Goal: Task Accomplishment & Management: Use online tool/utility

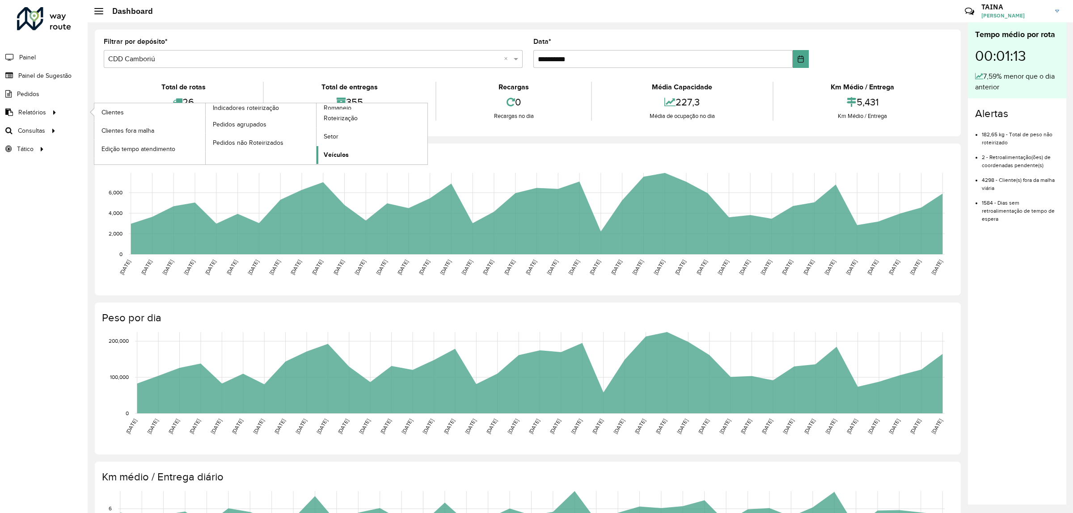
click at [335, 155] on span "Veículos" at bounding box center [336, 154] width 25 height 9
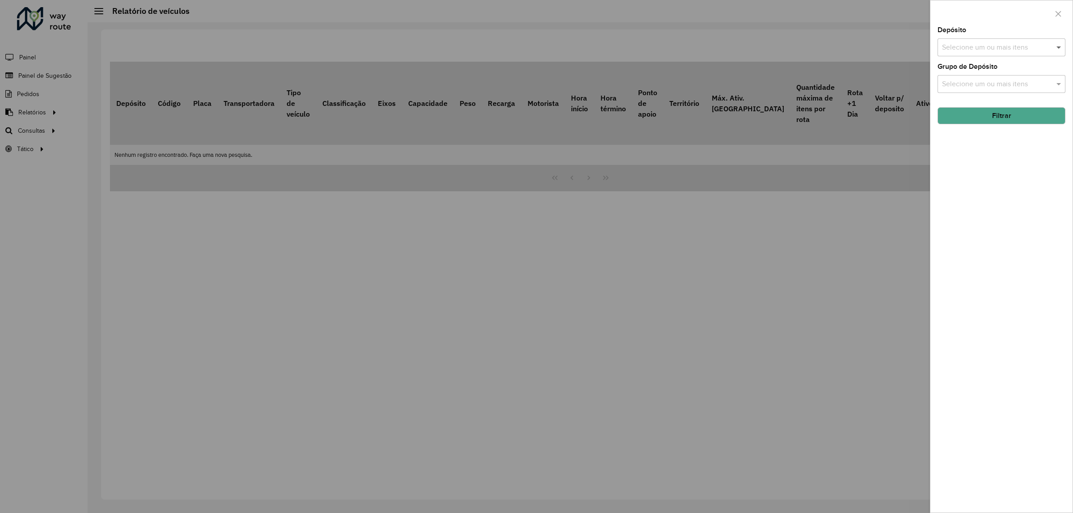
click at [1058, 52] on span at bounding box center [1059, 47] width 11 height 11
click at [1010, 125] on div "CDD Camboriú" at bounding box center [1001, 122] width 127 height 15
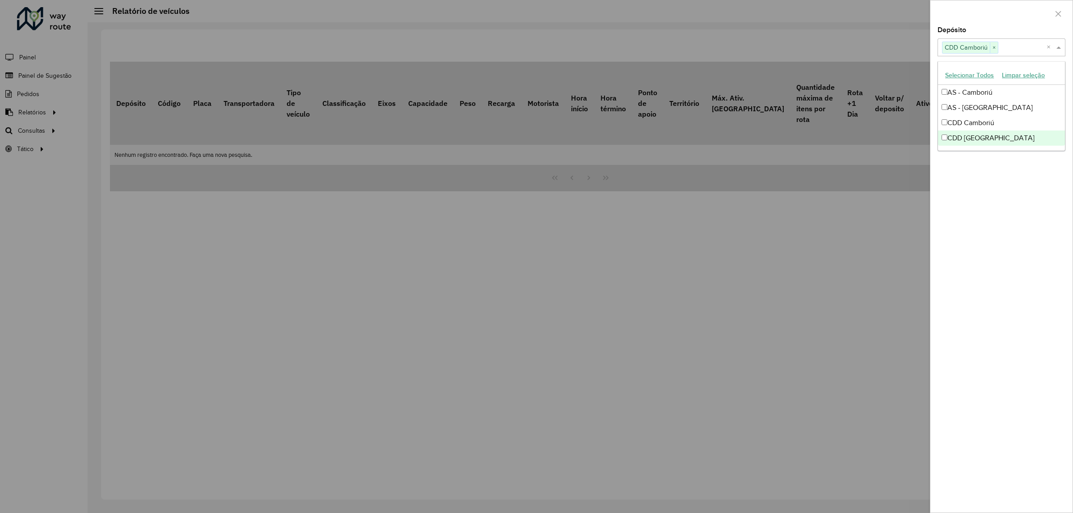
click at [999, 191] on div "Depósito Selecione um ou mais itens CDD Camboriú × × Grupo de Depósito Selecion…" at bounding box center [1002, 270] width 142 height 486
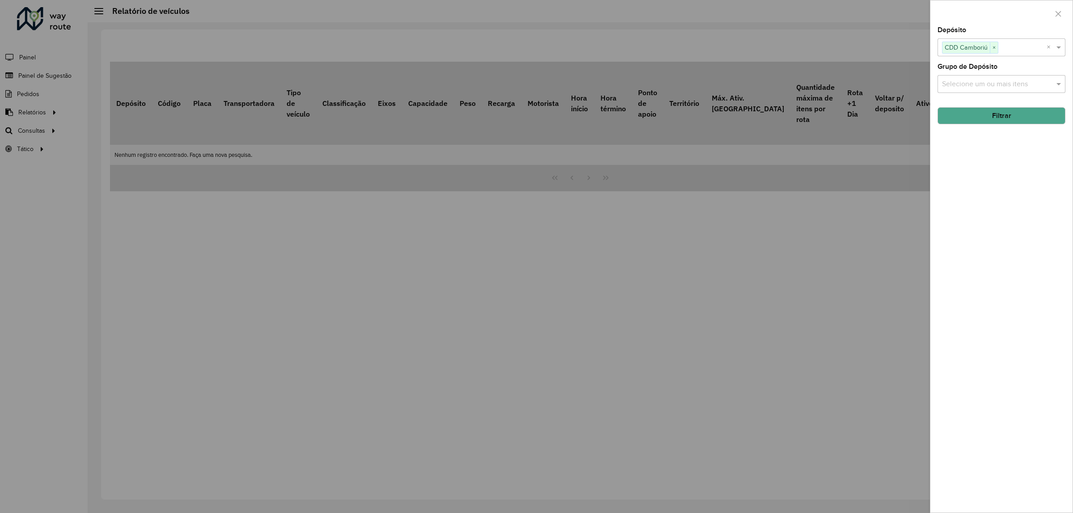
click at [980, 77] on div "Selecione um ou mais itens" at bounding box center [1002, 84] width 128 height 18
click at [984, 150] on div "Geo Sul" at bounding box center [1001, 144] width 127 height 15
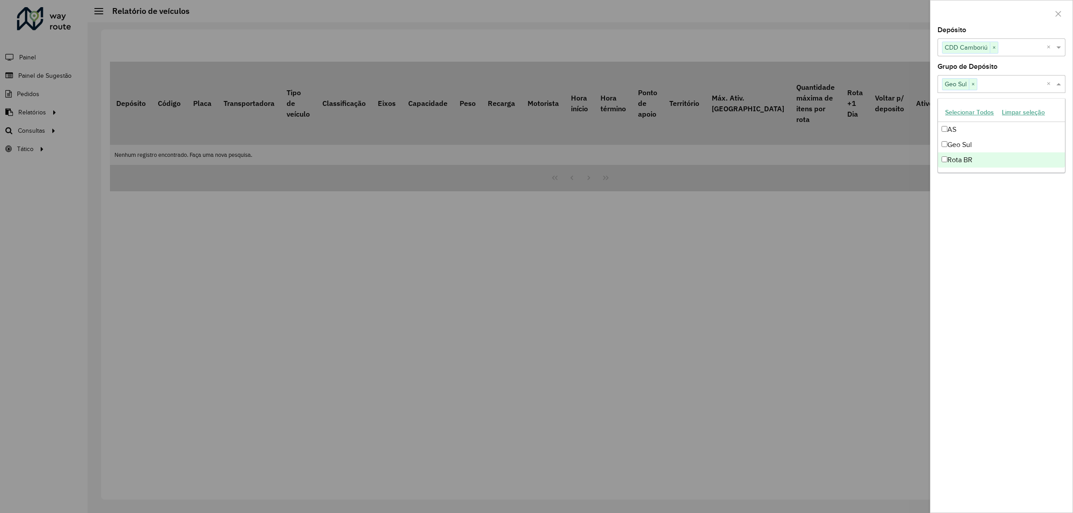
click at [987, 206] on div "Depósito Selecione um ou mais itens CDD Camboriú × × Grupo de Depósito Selecion…" at bounding box center [1002, 270] width 142 height 486
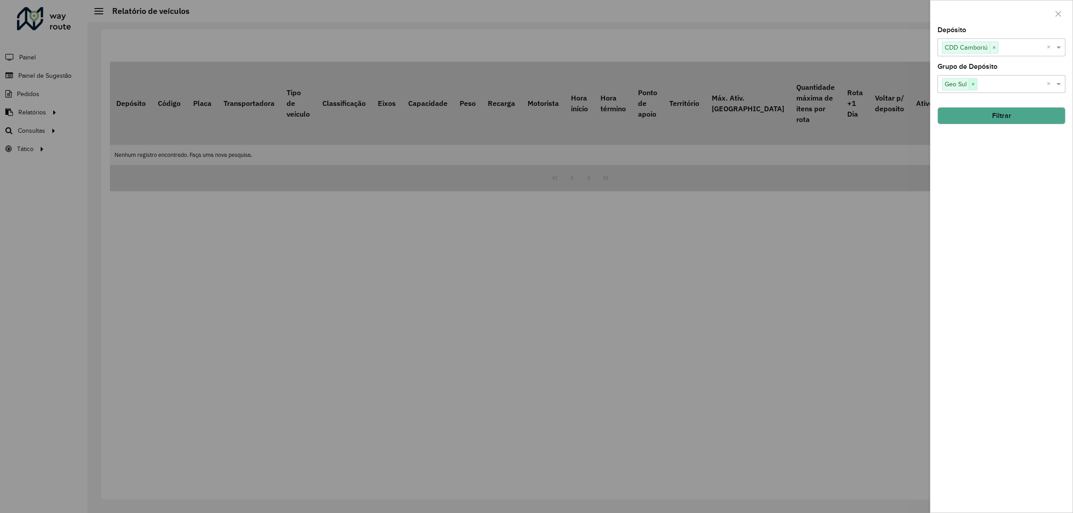
click at [974, 81] on span "×" at bounding box center [973, 84] width 8 height 11
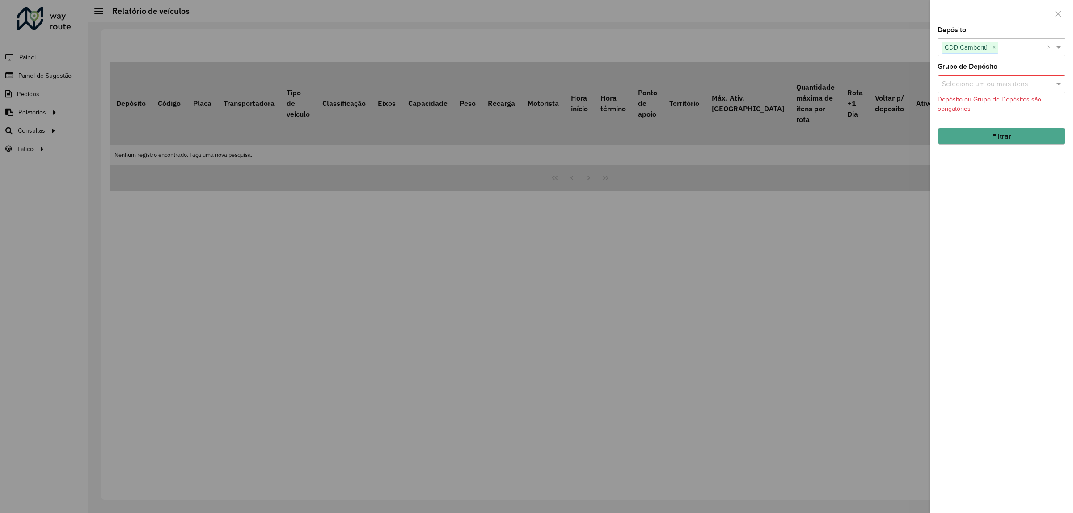
click at [1000, 137] on button "Filtrar" at bounding box center [1002, 136] width 128 height 17
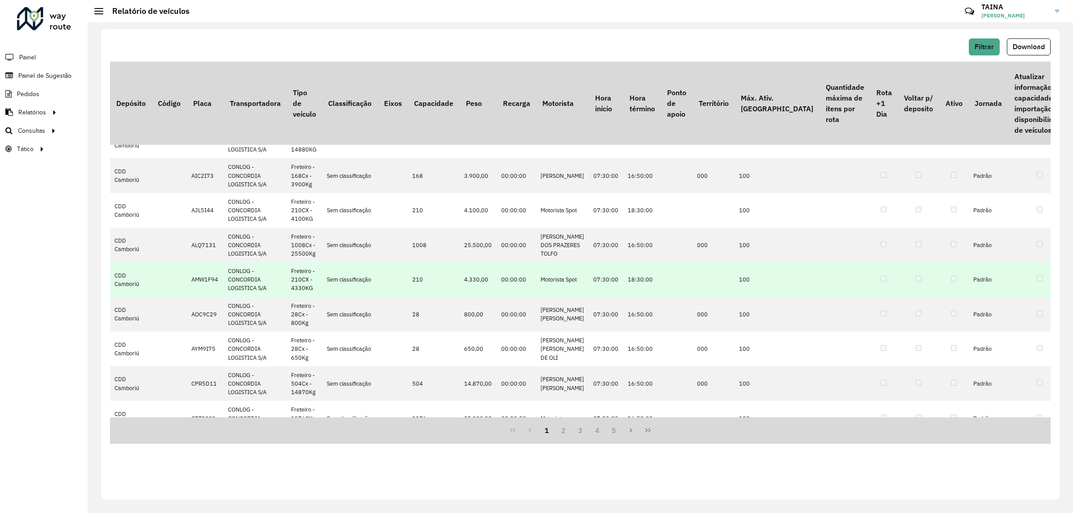
scroll to position [224, 0]
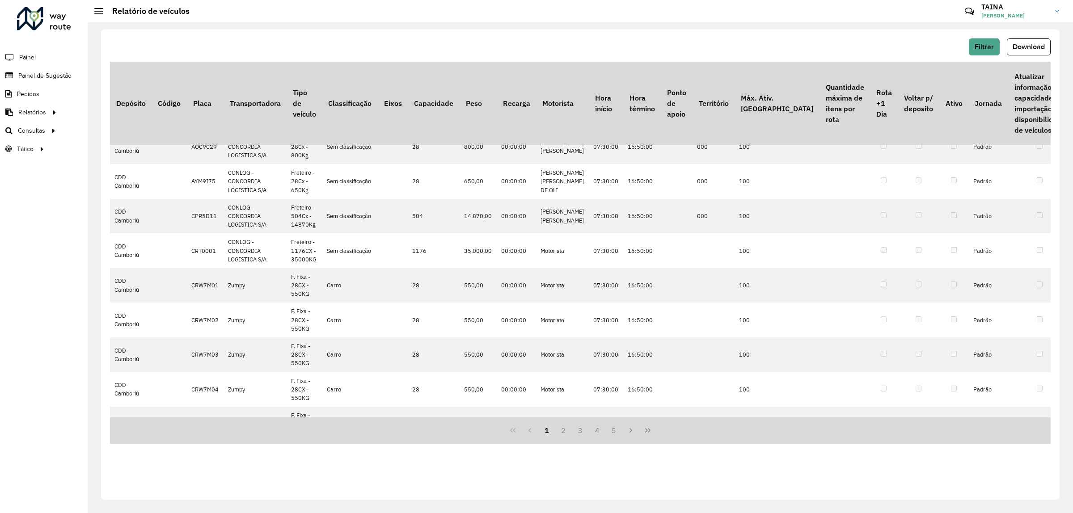
drag, startPoint x: 655, startPoint y: 419, endPoint x: 832, endPoint y: 430, distance: 177.0
click at [839, 432] on div "1 2 3 4 5" at bounding box center [580, 431] width 941 height 26
drag, startPoint x: 804, startPoint y: 419, endPoint x: 941, endPoint y: 423, distance: 137.8
click at [941, 423] on div "1 2 3 4 5" at bounding box center [580, 431] width 941 height 26
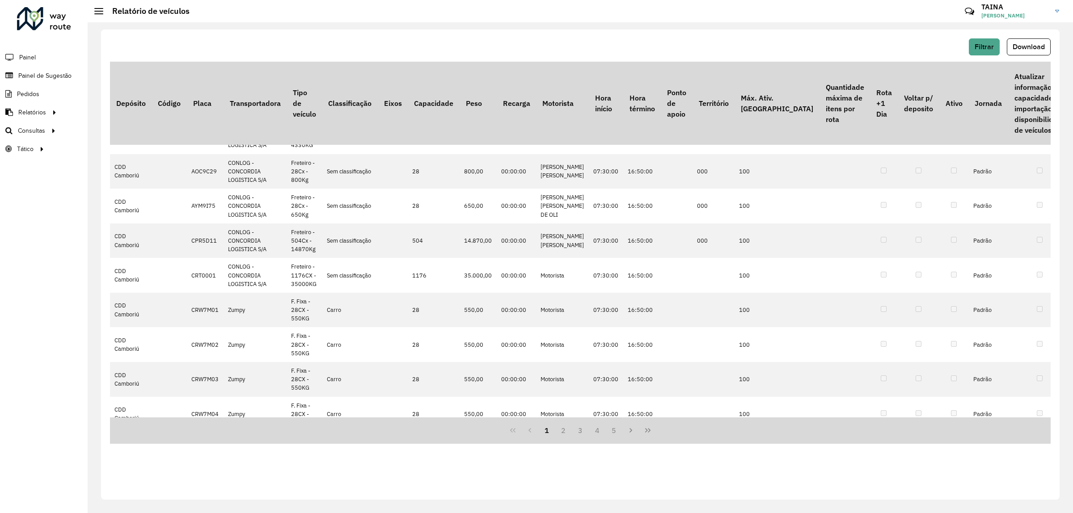
scroll to position [0, 0]
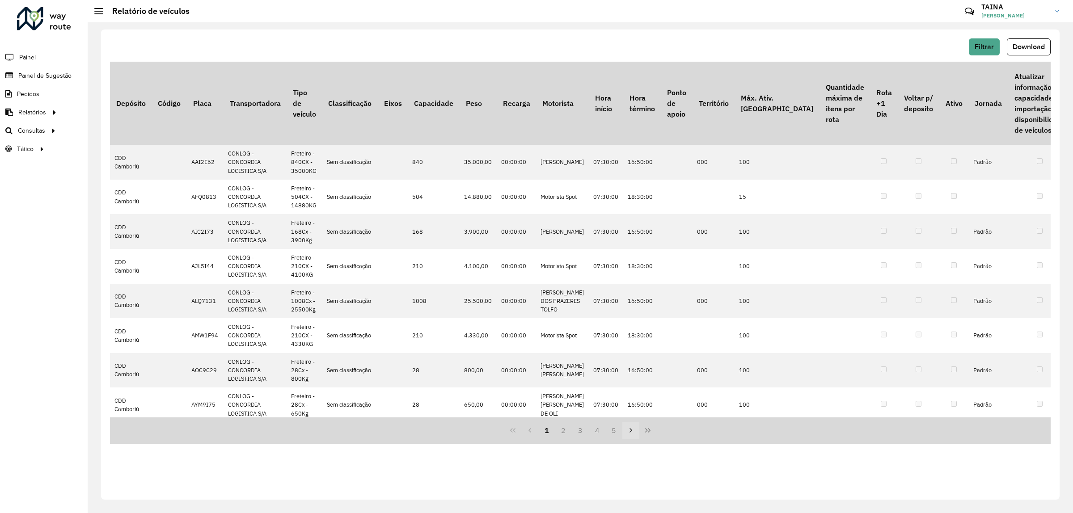
click at [629, 429] on icon "Next Page" at bounding box center [630, 430] width 7 height 7
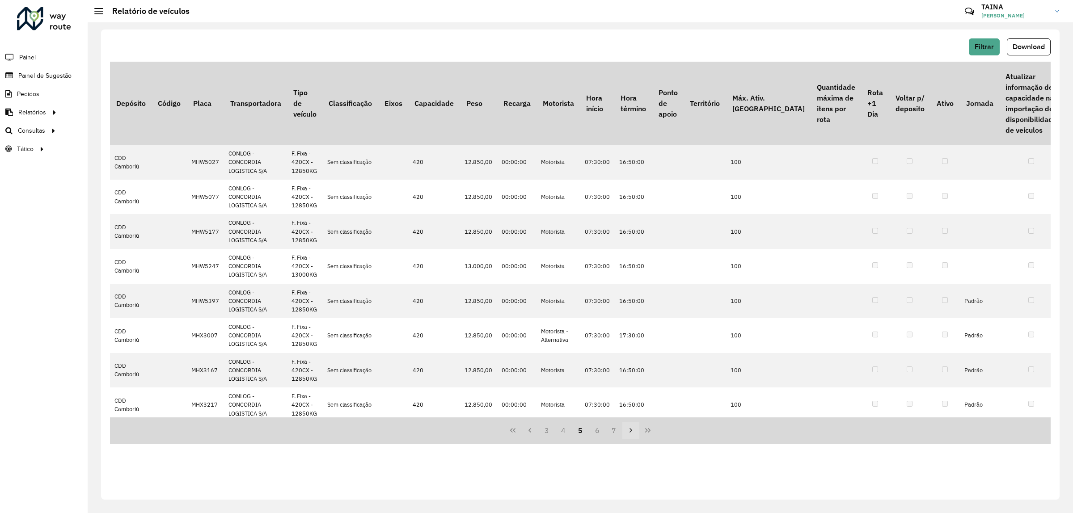
click at [629, 429] on icon "Next Page" at bounding box center [630, 430] width 7 height 7
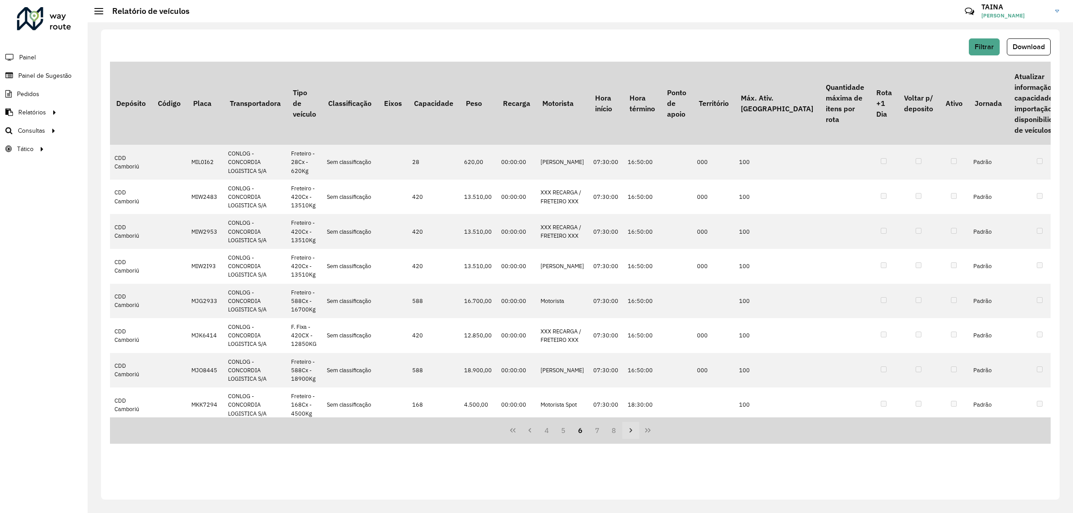
click at [629, 429] on icon "Next Page" at bounding box center [630, 430] width 7 height 7
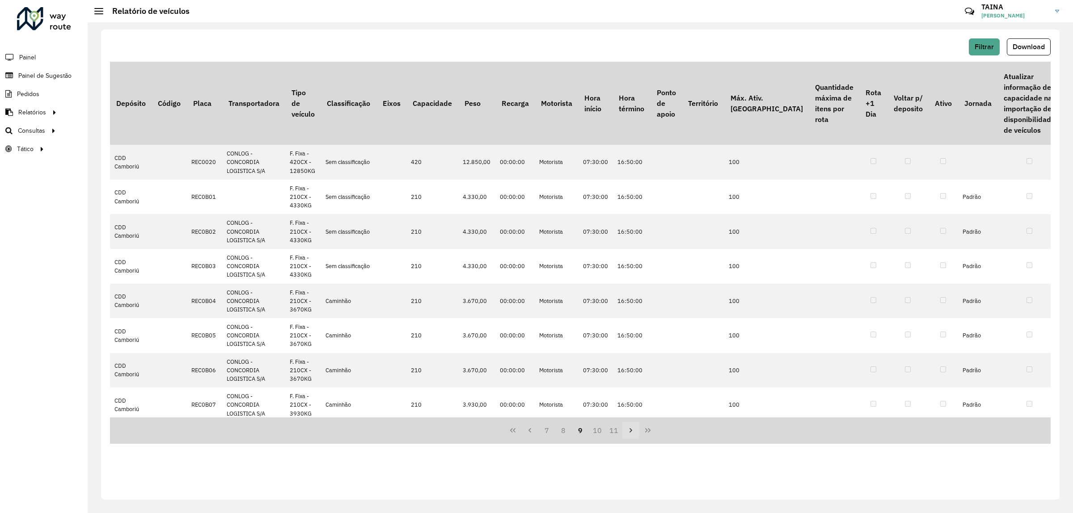
click at [629, 429] on icon "Next Page" at bounding box center [630, 430] width 7 height 7
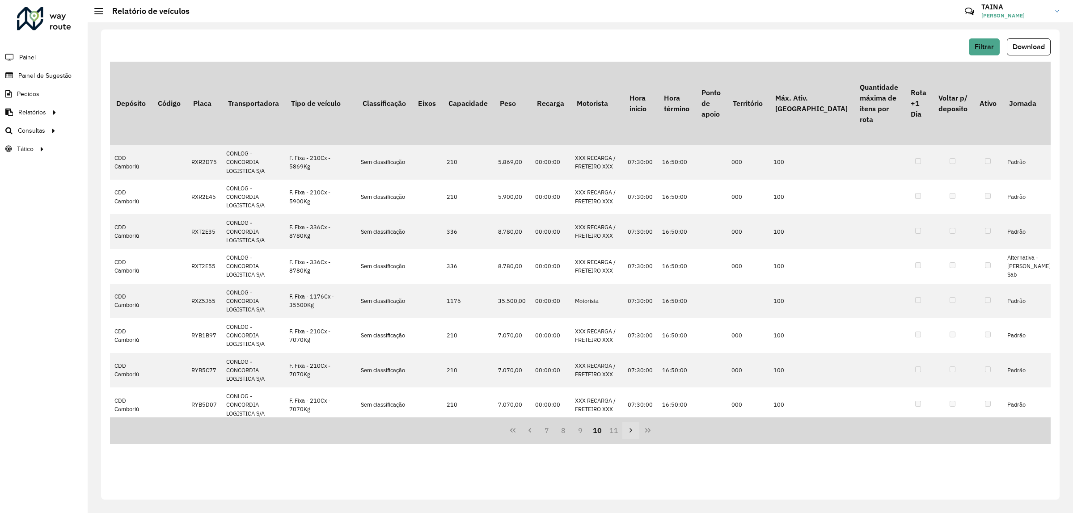
click at [629, 429] on icon "Next Page" at bounding box center [630, 430] width 7 height 7
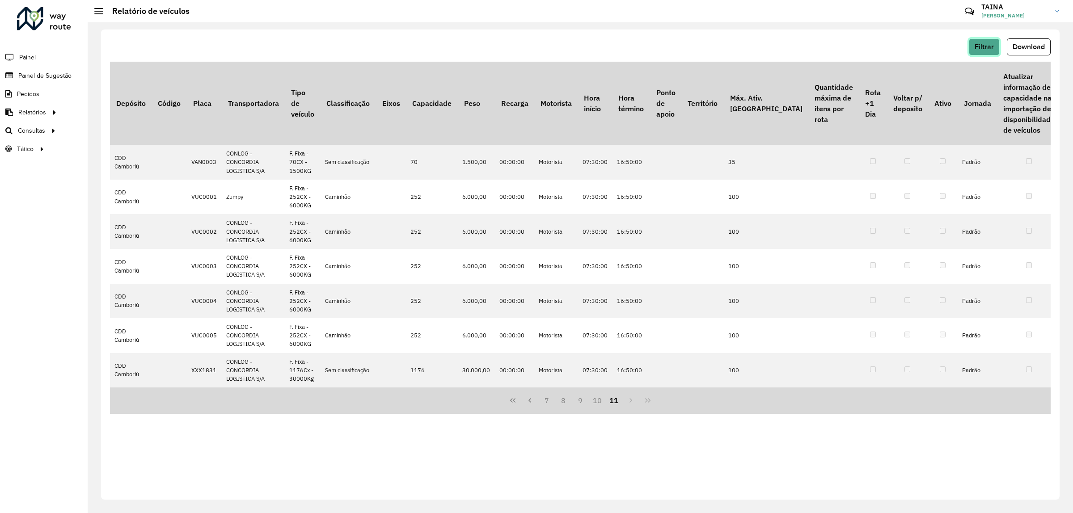
click at [995, 49] on button "Filtrar" at bounding box center [984, 46] width 31 height 17
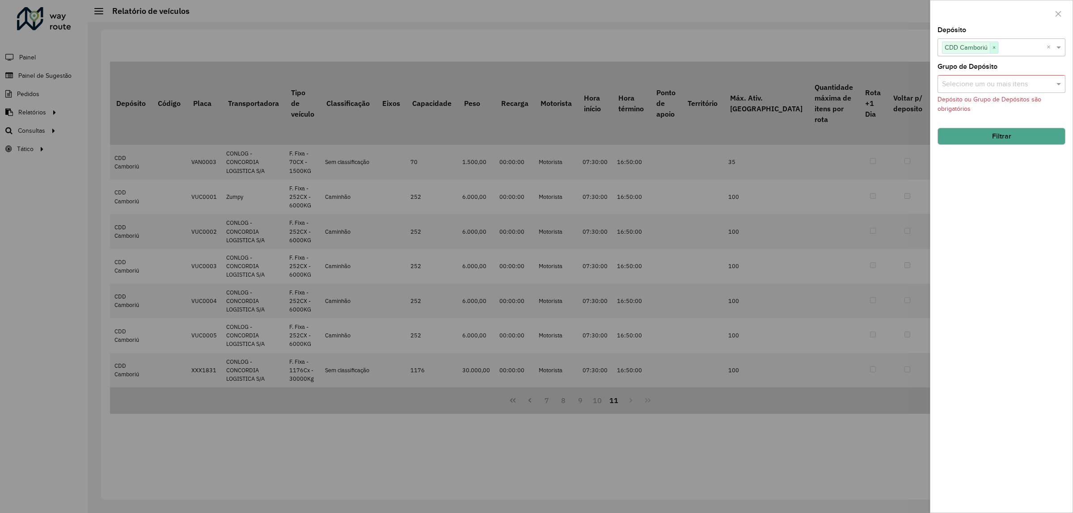
click at [995, 48] on span "×" at bounding box center [994, 47] width 8 height 11
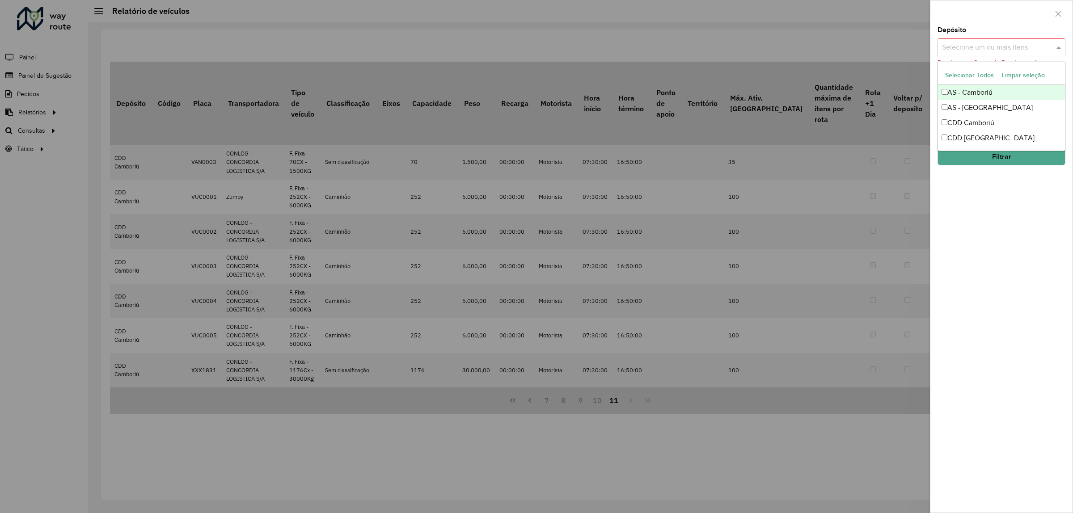
click at [995, 48] on input "text" at bounding box center [997, 47] width 114 height 11
click at [990, 134] on div "CDD [GEOGRAPHIC_DATA]" at bounding box center [1001, 138] width 127 height 15
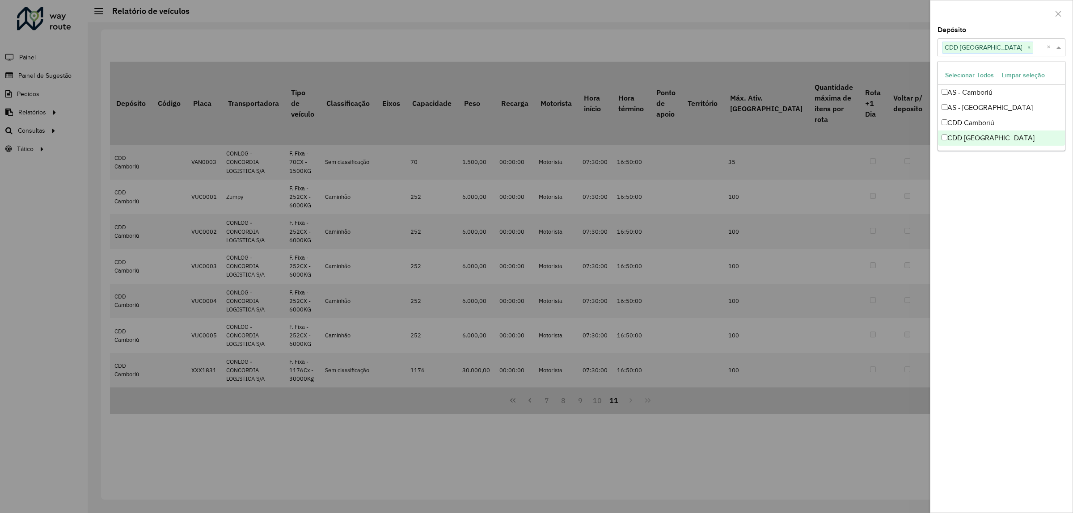
click at [986, 180] on div "Depósito Selecione um ou mais itens CDD Curitiba × × Grupo de Depósito Selecion…" at bounding box center [1002, 270] width 142 height 486
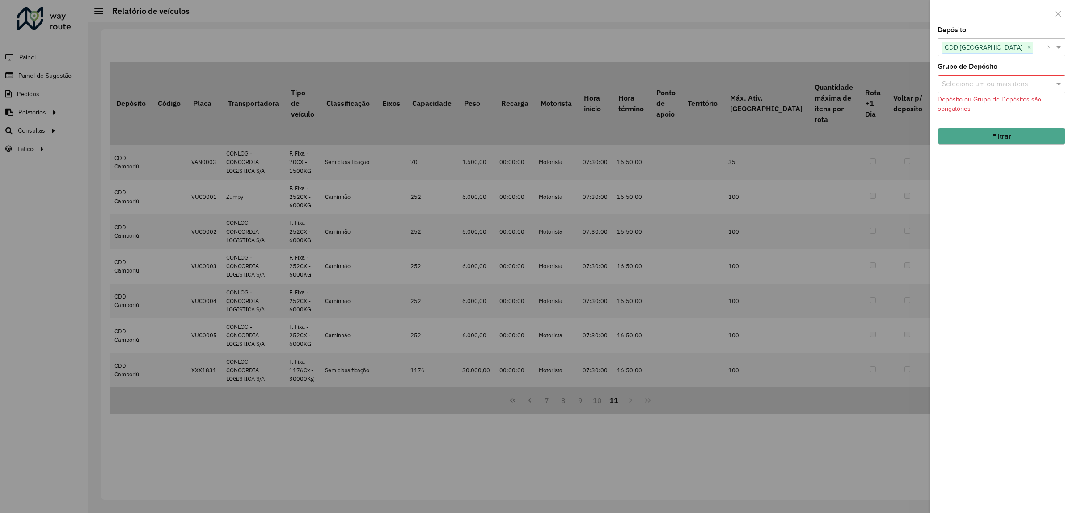
click at [985, 151] on div "Depósito Selecione um ou mais itens CDD Curitiba × × Grupo de Depósito Selecion…" at bounding box center [1002, 270] width 142 height 486
click at [985, 142] on button "Filtrar" at bounding box center [1002, 136] width 128 height 17
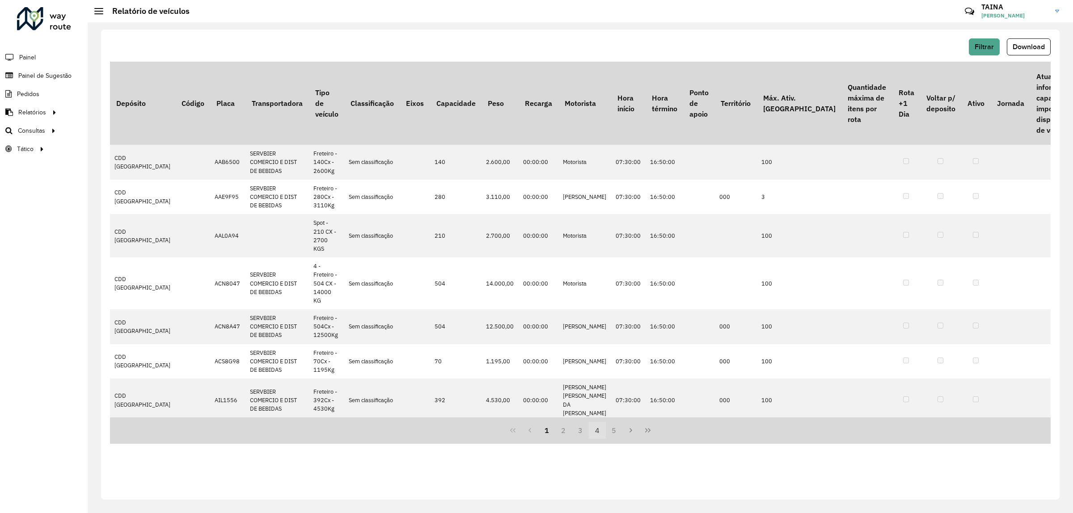
click at [593, 432] on button "4" at bounding box center [597, 430] width 17 height 17
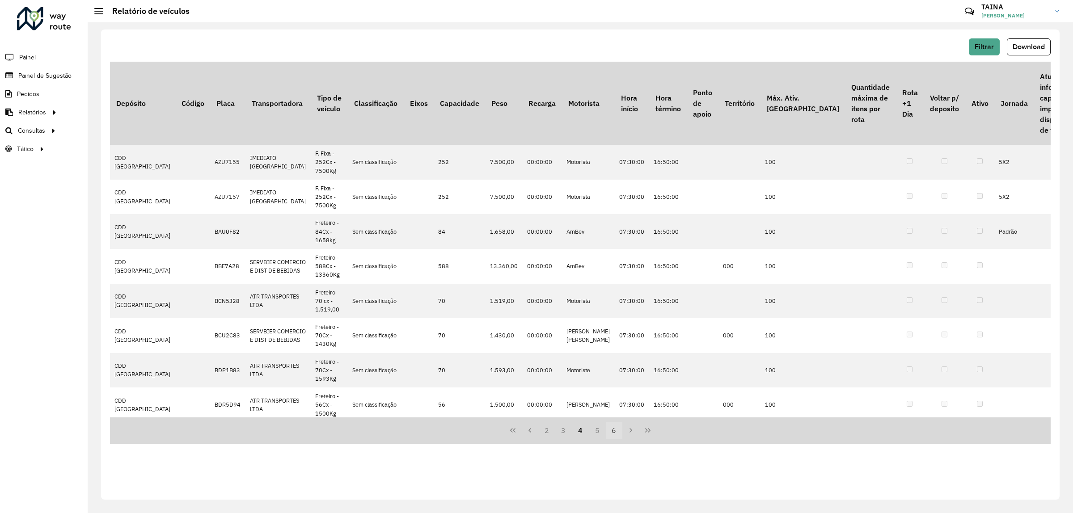
click at [613, 435] on button "6" at bounding box center [614, 430] width 17 height 17
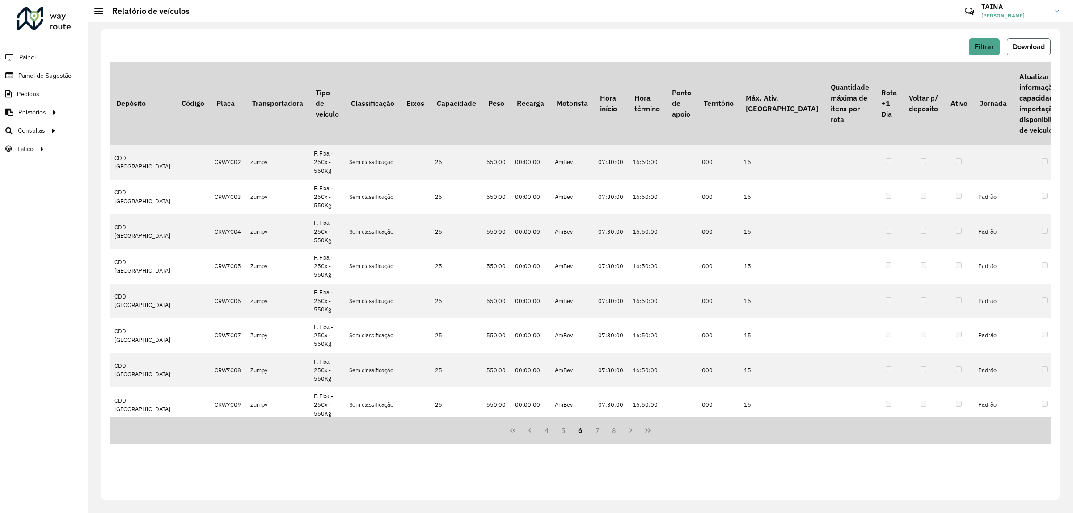
click at [1037, 50] on span "Download" at bounding box center [1029, 47] width 32 height 8
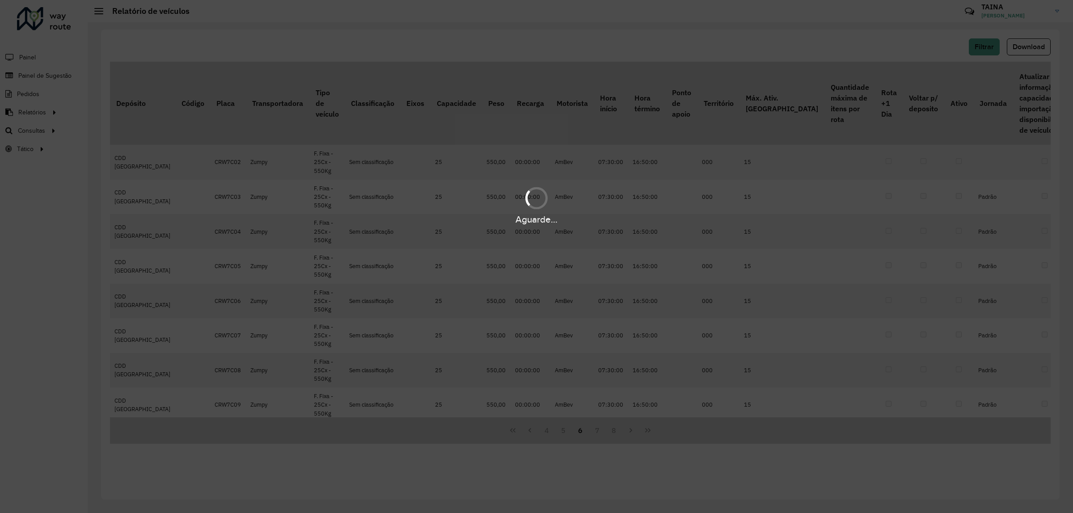
click at [940, 34] on div "Aguarde..." at bounding box center [536, 256] width 1073 height 513
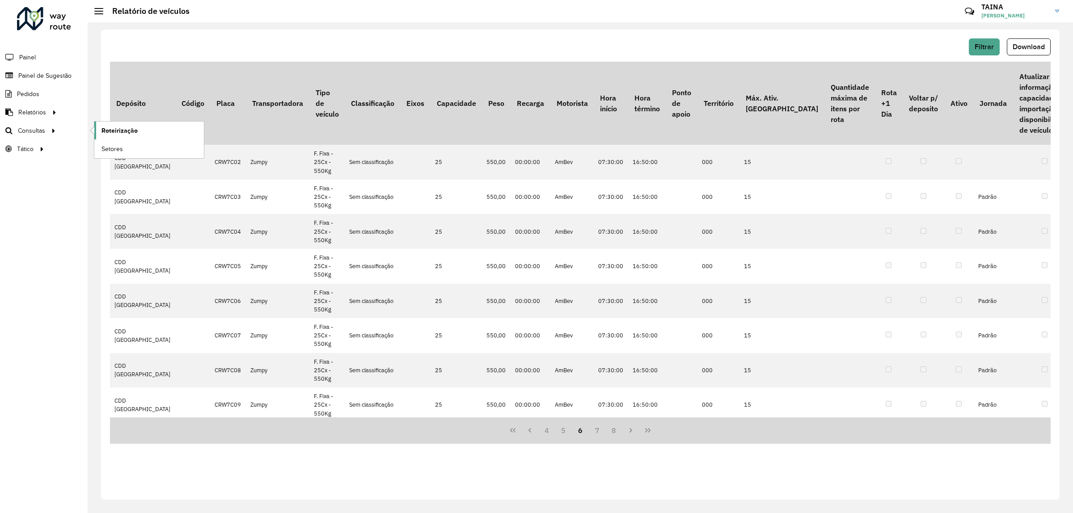
click at [101, 128] on link "Roteirização" at bounding box center [149, 131] width 110 height 18
click at [57, 79] on span "Painel de Sugestão" at bounding box center [46, 75] width 56 height 9
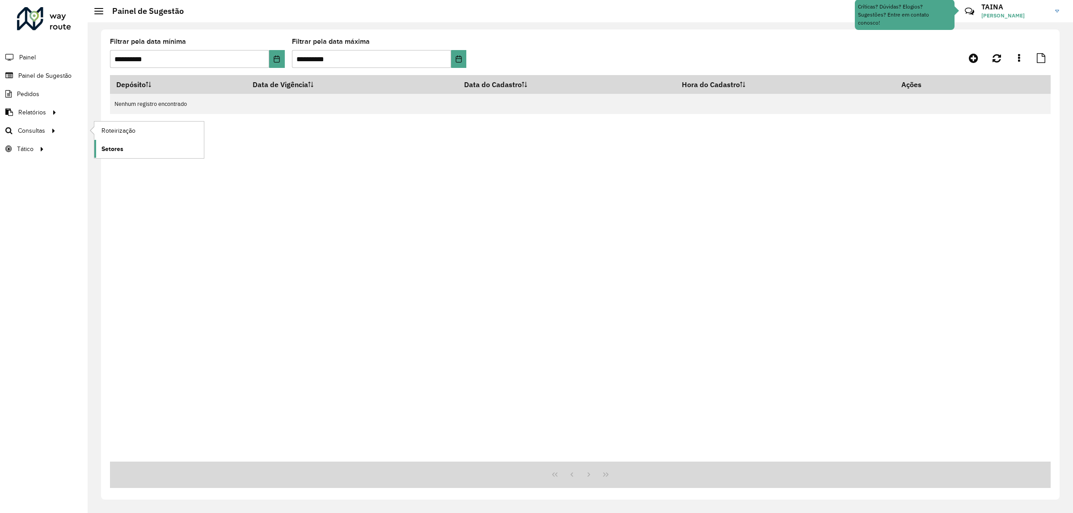
click at [107, 150] on span "Setores" at bounding box center [113, 148] width 22 height 9
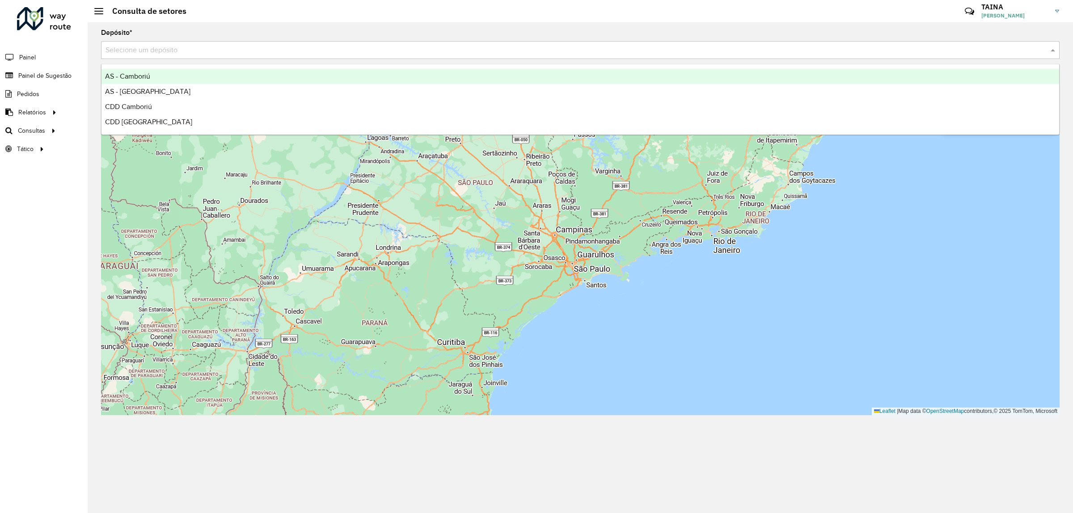
click at [165, 57] on div "Selecione um depósito" at bounding box center [580, 50] width 959 height 18
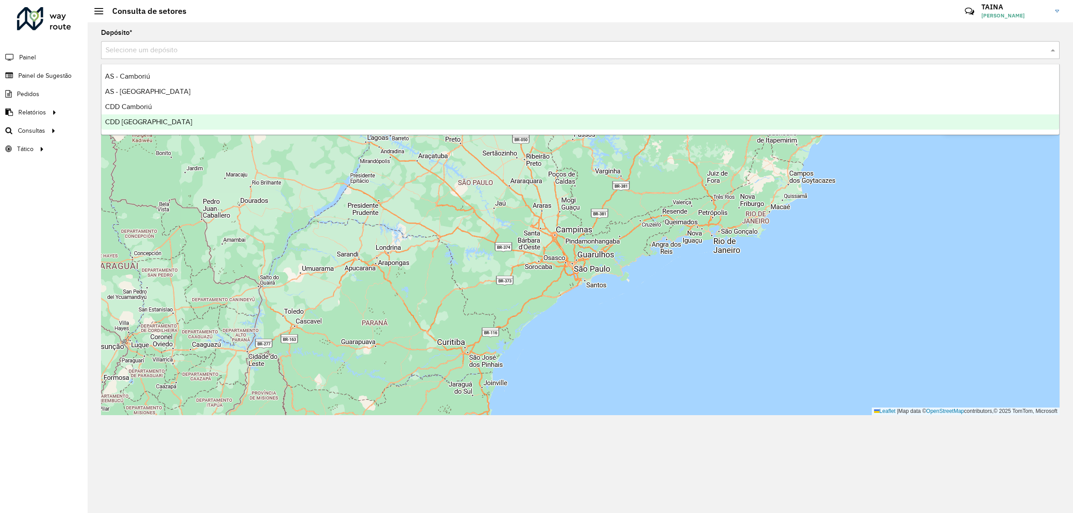
click at [144, 126] on div "CDD [GEOGRAPHIC_DATA]" at bounding box center [581, 121] width 958 height 15
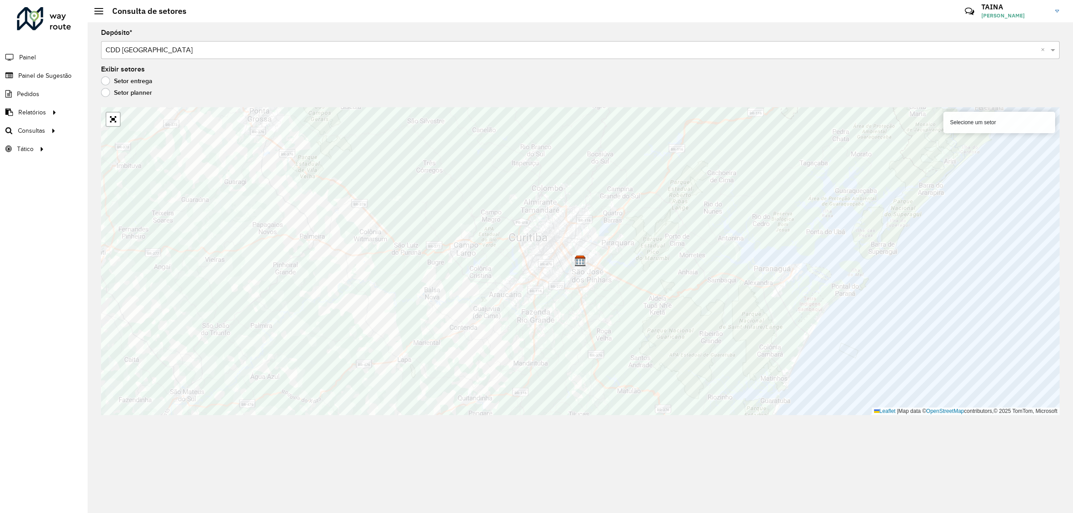
click at [282, 54] on input "text" at bounding box center [572, 50] width 932 height 11
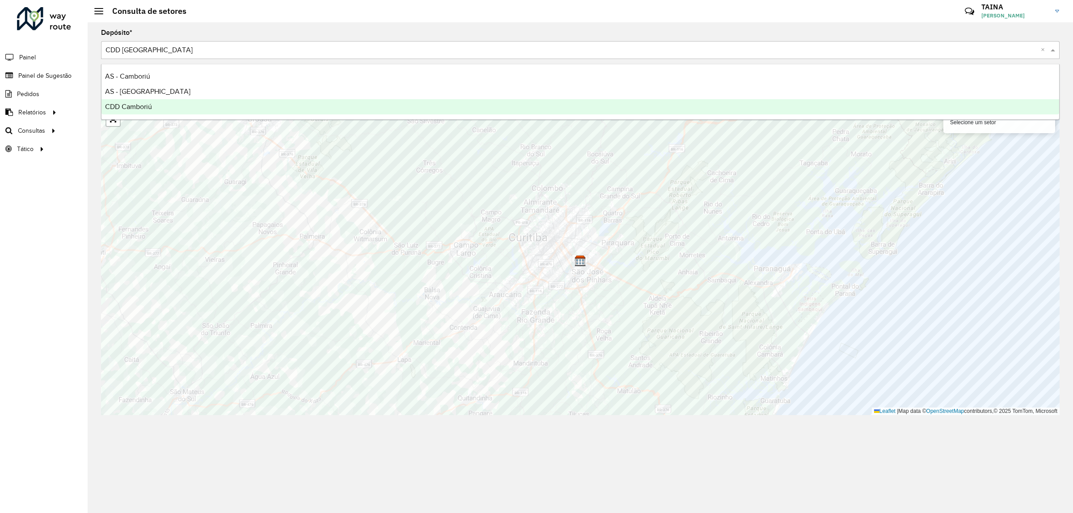
click at [244, 102] on div "CDD Camboriú" at bounding box center [581, 106] width 958 height 15
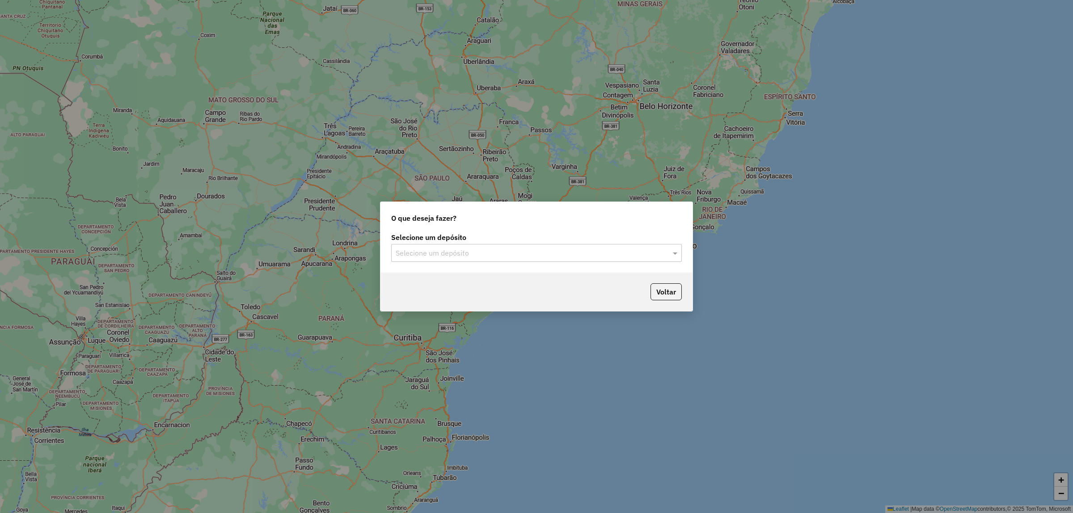
click at [466, 250] on input "text" at bounding box center [528, 253] width 264 height 11
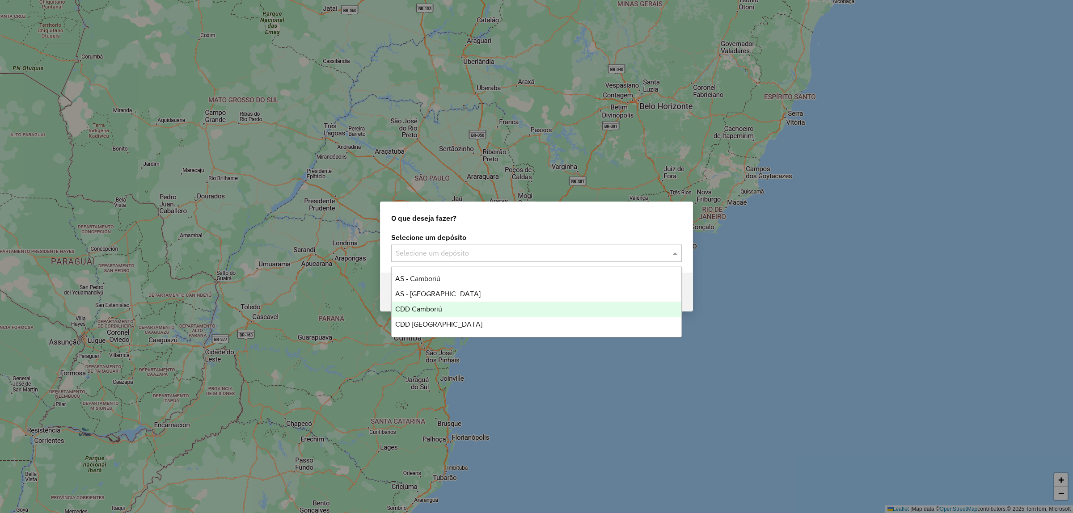
click at [441, 302] on div "CDD Camboriú" at bounding box center [537, 309] width 290 height 15
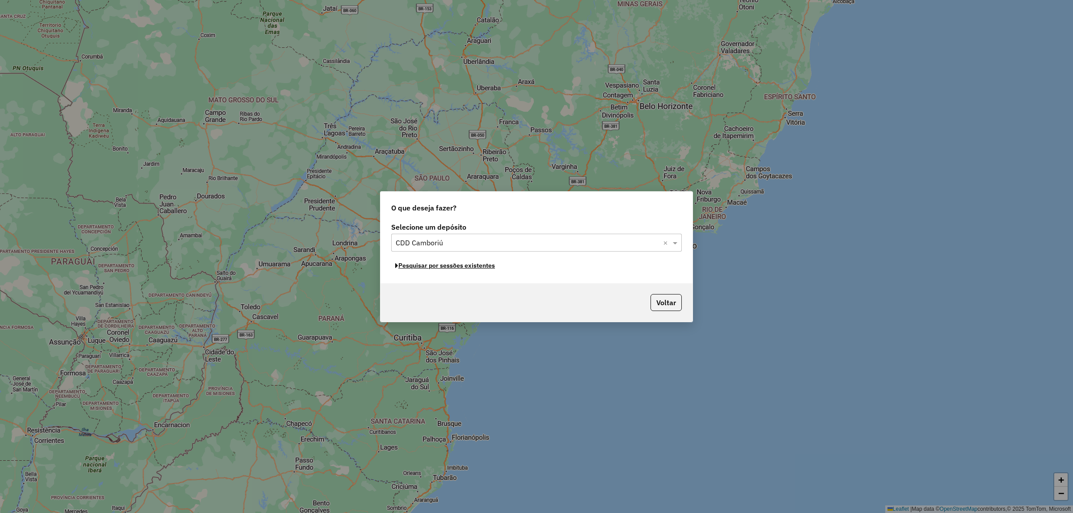
click at [416, 270] on button "Pesquisar por sessões existentes" at bounding box center [445, 266] width 108 height 14
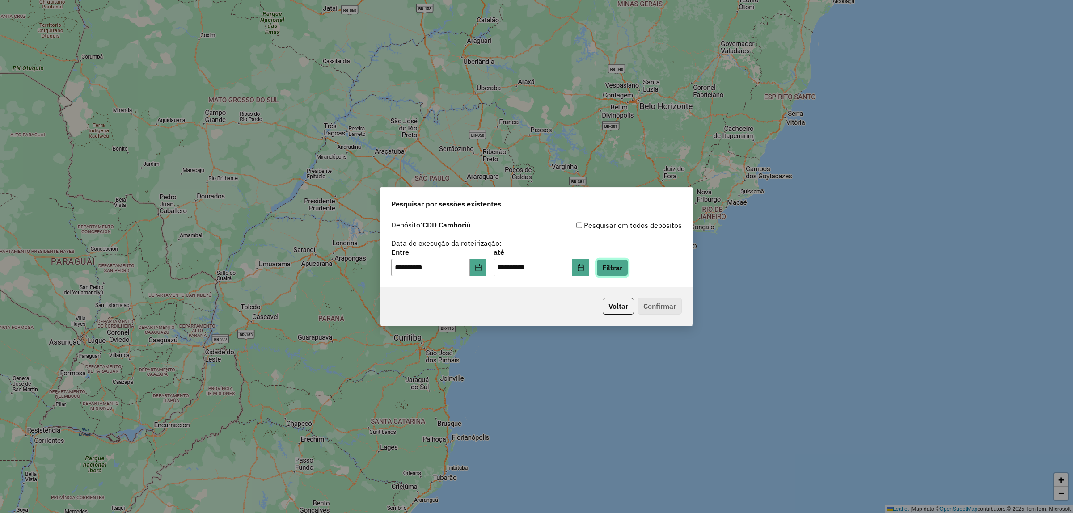
click at [628, 271] on button "Filtrar" at bounding box center [613, 267] width 32 height 17
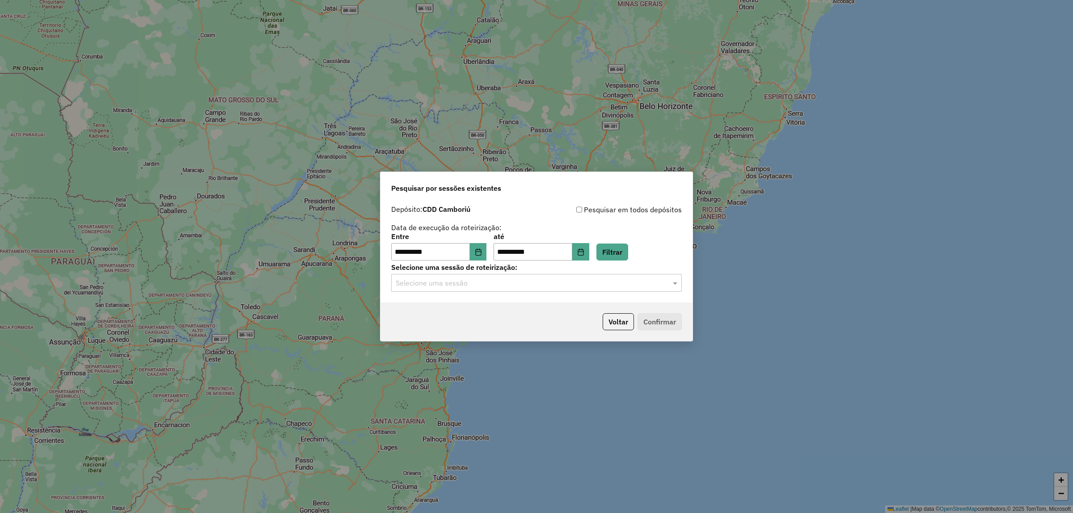
click at [483, 284] on input "text" at bounding box center [528, 283] width 264 height 11
click at [493, 313] on div "1229694 - [DATE] 20:14" at bounding box center [537, 309] width 290 height 15
click at [673, 314] on button "Confirmar" at bounding box center [660, 321] width 44 height 17
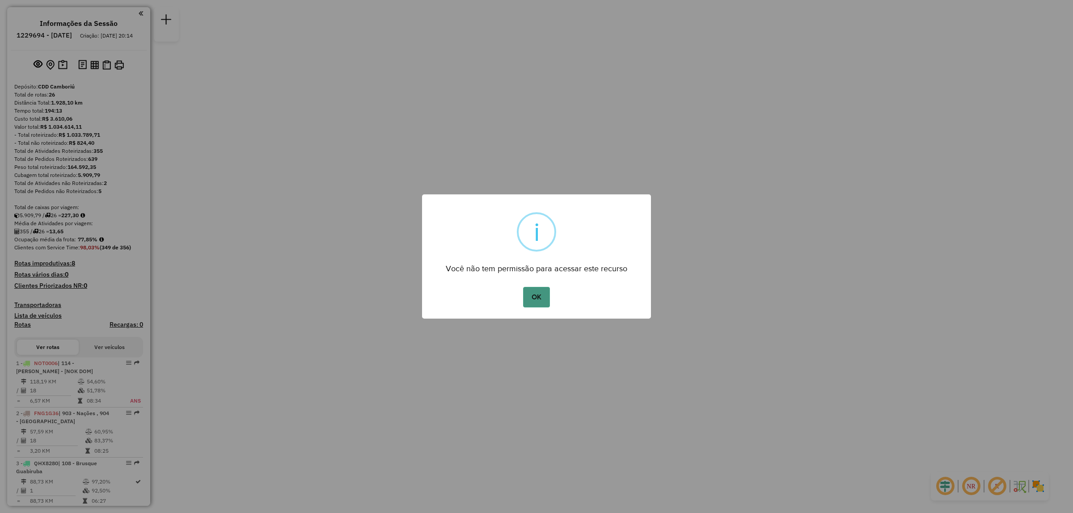
click at [540, 305] on button "OK" at bounding box center [536, 297] width 26 height 21
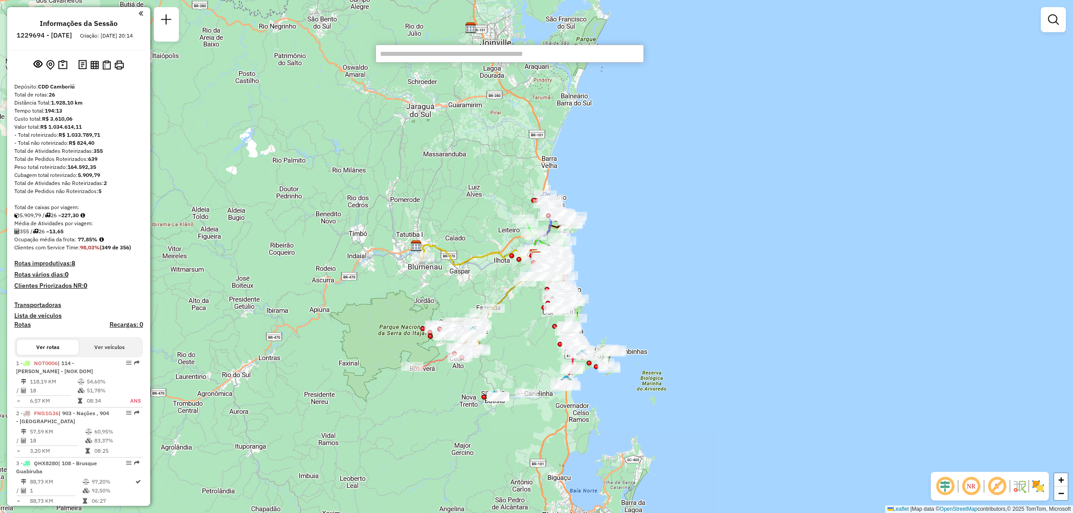
paste input "*****"
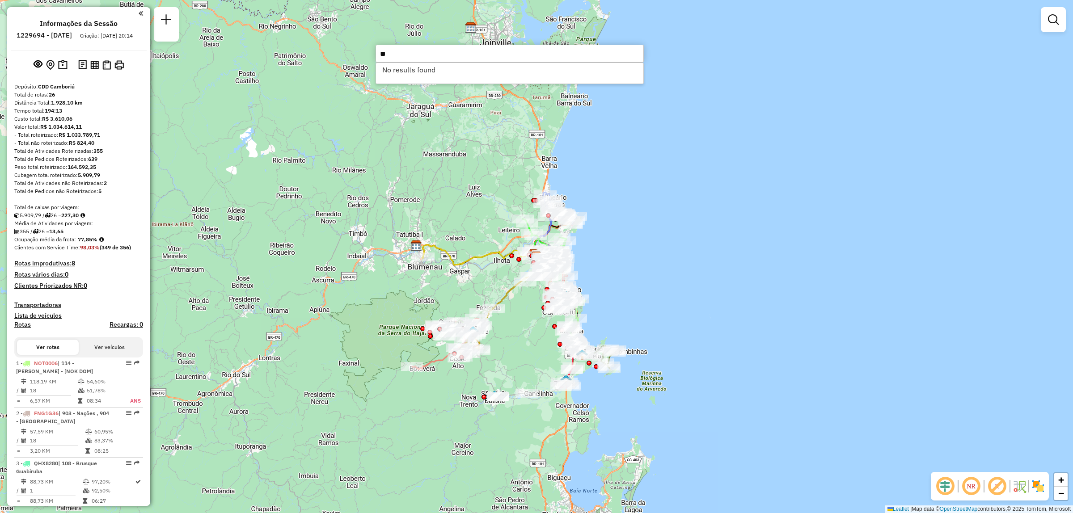
type input "*"
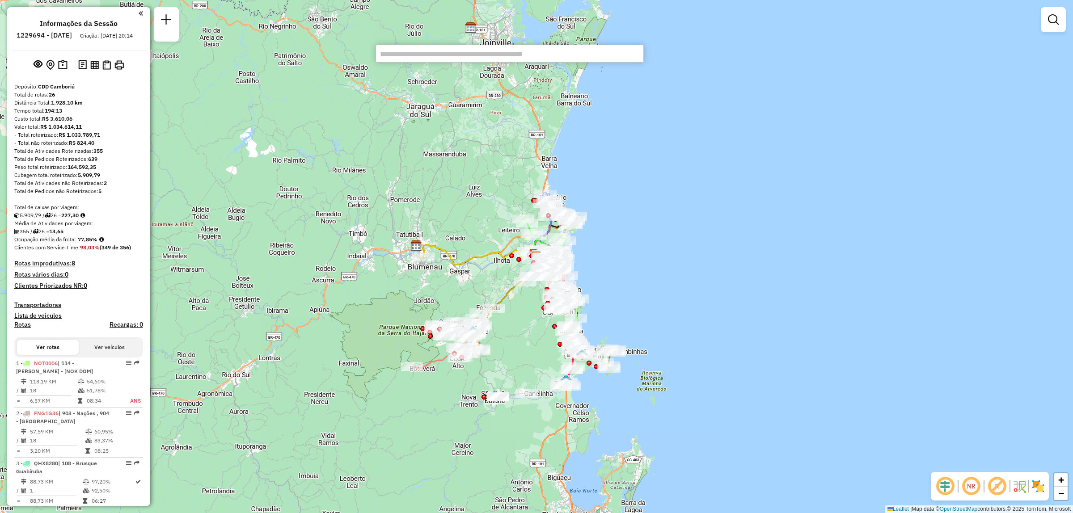
paste input "****"
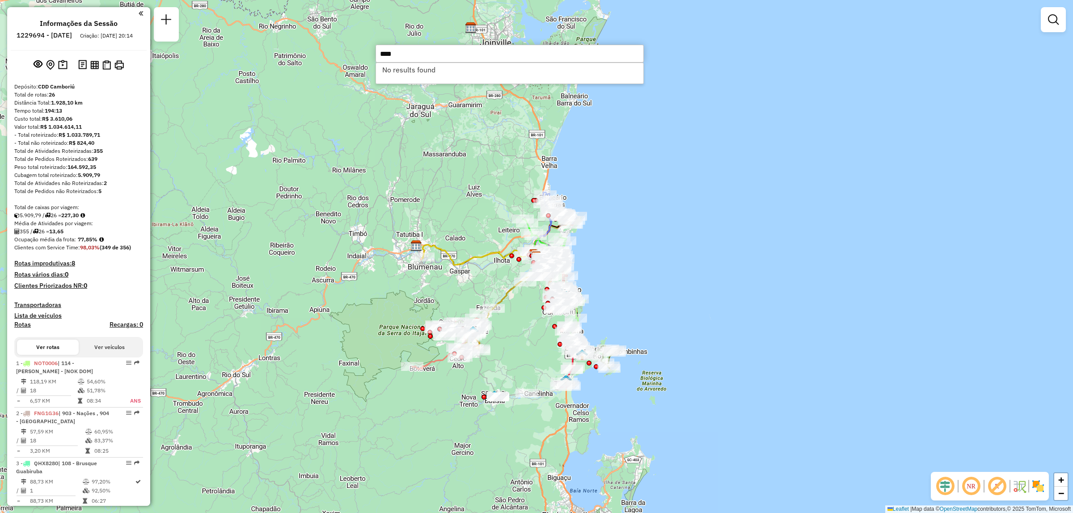
drag, startPoint x: 411, startPoint y: 61, endPoint x: 373, endPoint y: 55, distance: 38.5
click at [373, 55] on hb-router-mapa "Informações da Sessão 1229694 - 14/08/2025 Criação: 13/08/2025 20:14 Depósito: …" at bounding box center [536, 256] width 1073 height 513
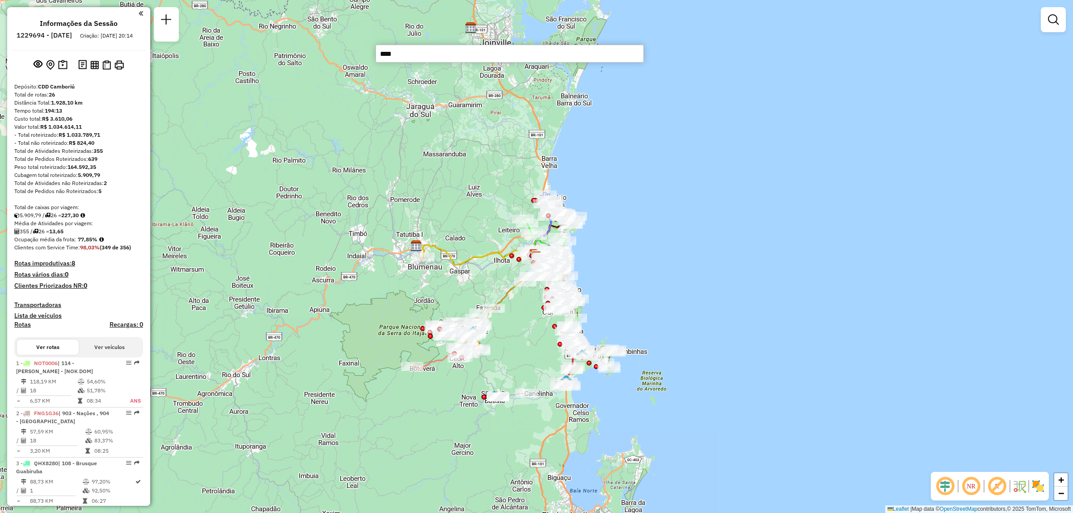
paste input "text"
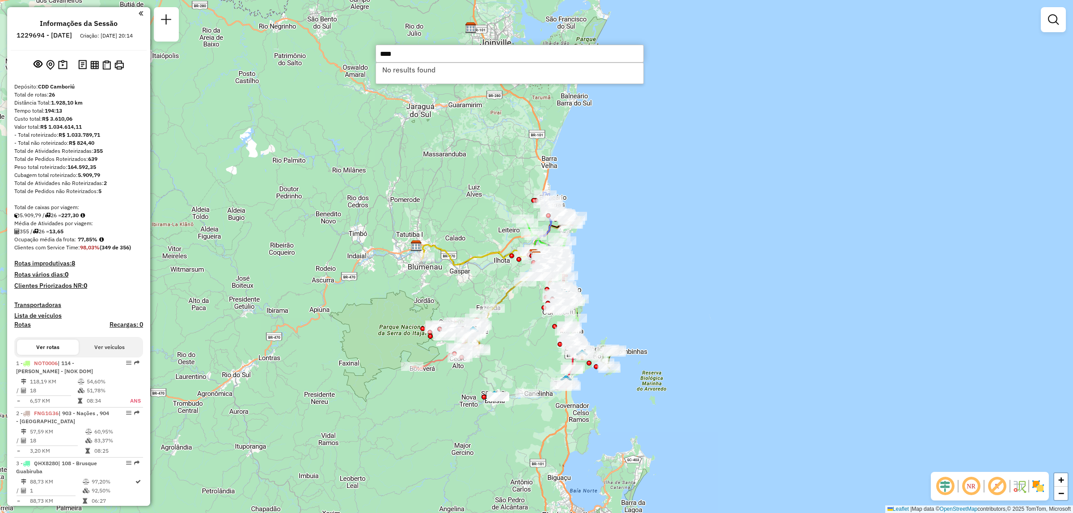
drag, startPoint x: 425, startPoint y: 57, endPoint x: 309, endPoint y: 70, distance: 117.0
click at [309, 70] on hb-router-mapa "Informações da Sessão 1229694 - 14/08/2025 Criação: 13/08/2025 20:14 Depósito: …" at bounding box center [536, 256] width 1073 height 513
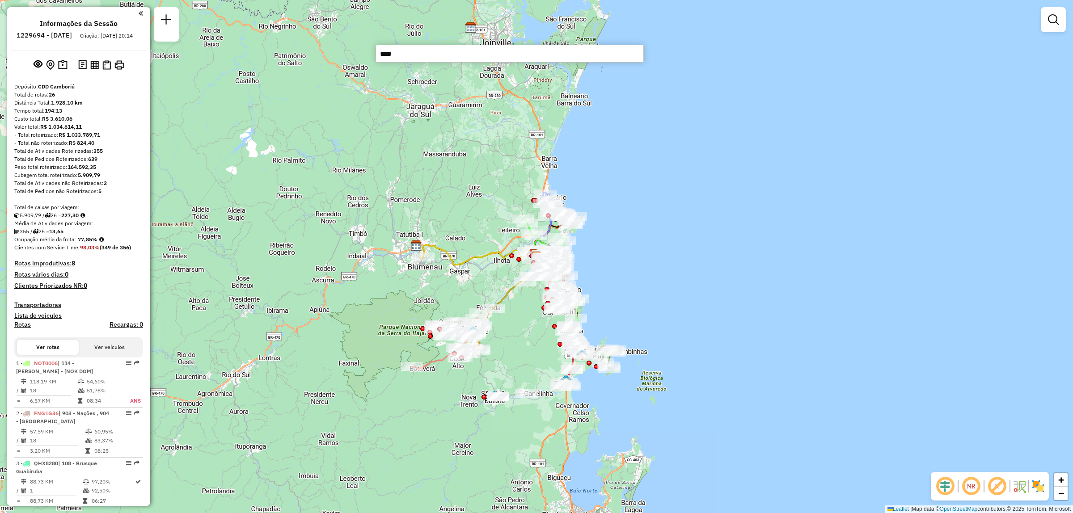
paste input "*"
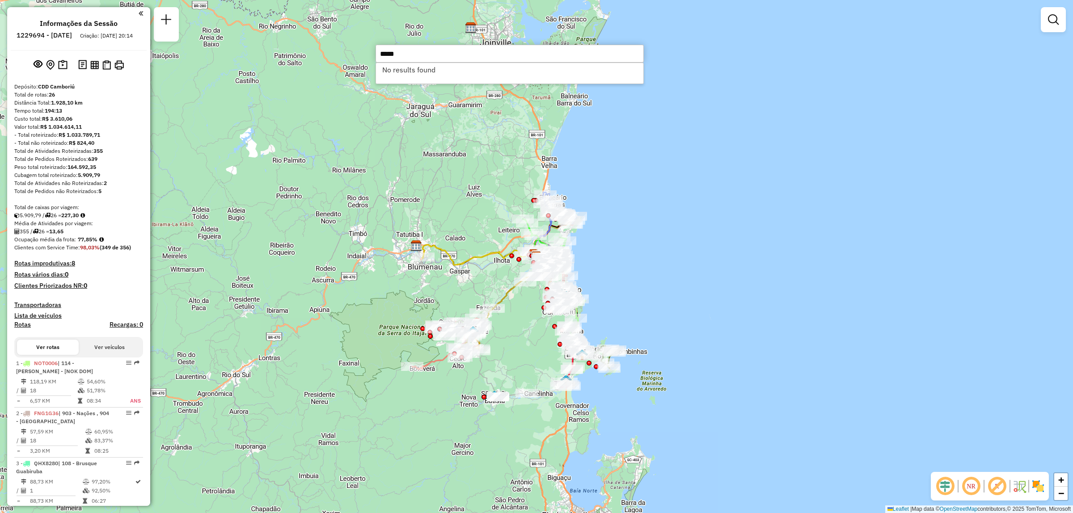
drag, startPoint x: 414, startPoint y: 51, endPoint x: 376, endPoint y: 57, distance: 39.0
click at [376, 57] on input "*****" at bounding box center [510, 54] width 268 height 18
paste input "text"
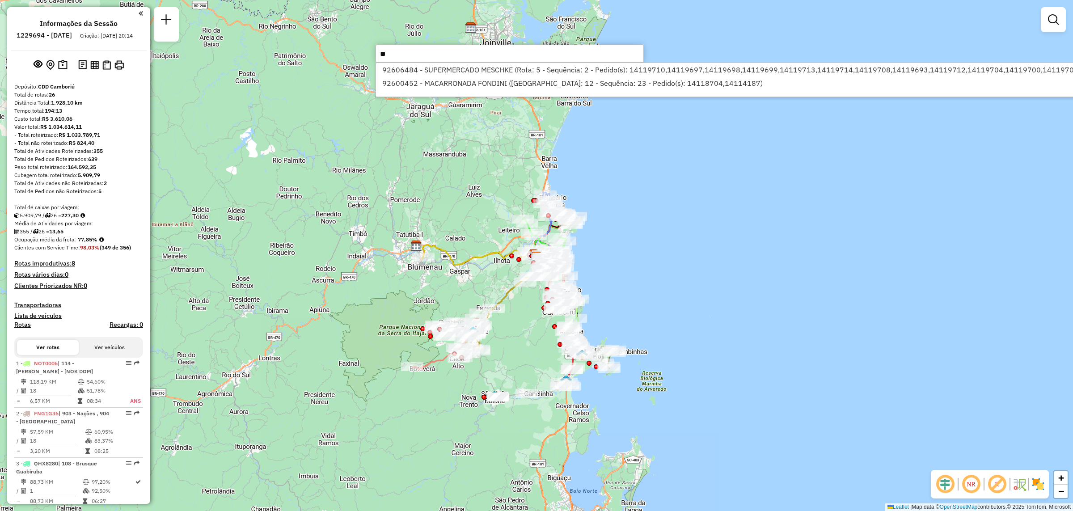
type input "*"
